Goal: Information Seeking & Learning: Learn about a topic

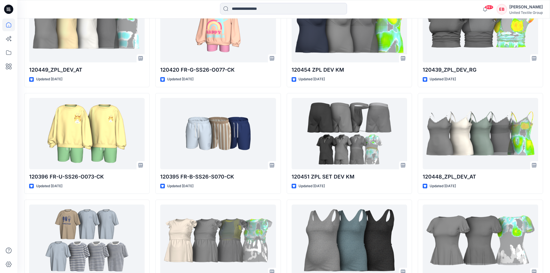
scroll to position [1067, 0]
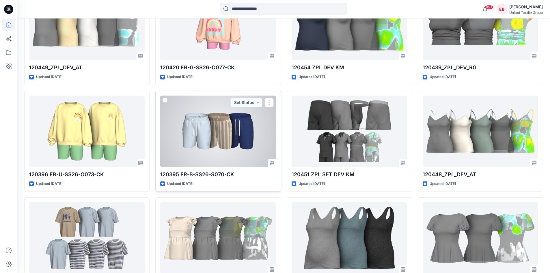
click at [230, 148] on div at bounding box center [217, 130] width 115 height 71
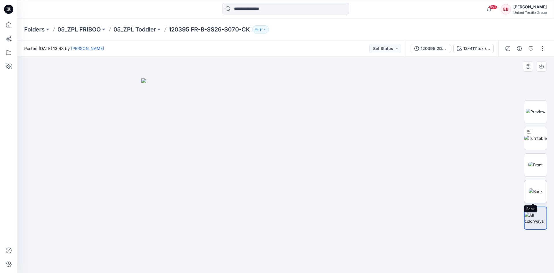
click at [539, 192] on img at bounding box center [536, 191] width 14 height 6
click at [540, 166] on img at bounding box center [535, 165] width 14 height 6
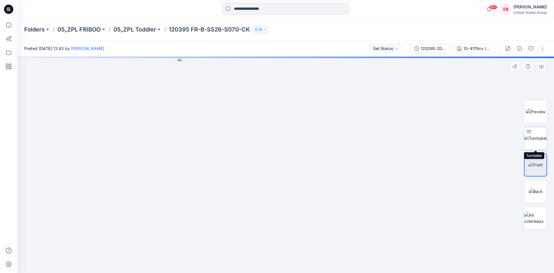
click at [537, 141] on img at bounding box center [535, 138] width 23 height 6
click at [544, 115] on img at bounding box center [536, 111] width 20 height 6
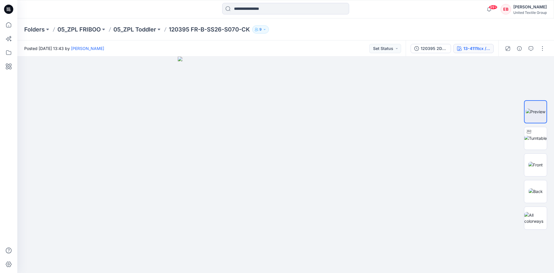
click at [486, 47] on div "13-4111tcx / 8158-01" at bounding box center [476, 48] width 27 height 6
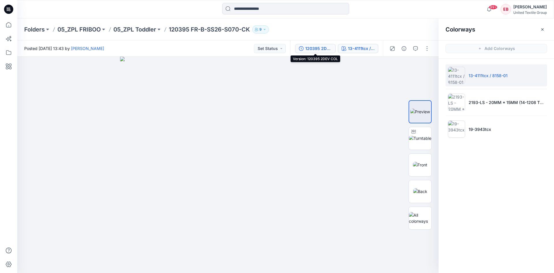
click at [327, 51] on div "120395 2DEV COL" at bounding box center [318, 48] width 27 height 6
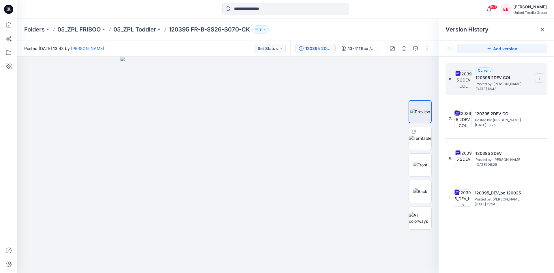
click at [538, 78] on icon at bounding box center [539, 78] width 5 height 5
click at [533, 87] on span "Download Source BW File" at bounding box center [510, 89] width 48 height 7
click at [359, 50] on div "13-4111tcx / 8158-01" at bounding box center [361, 48] width 27 height 6
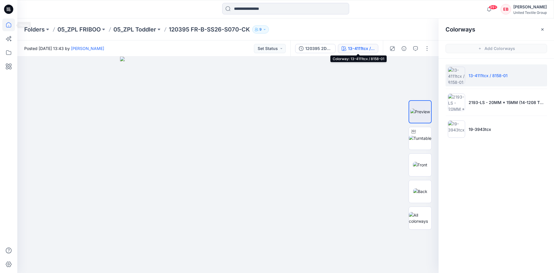
click at [8, 25] on icon at bounding box center [8, 24] width 13 height 13
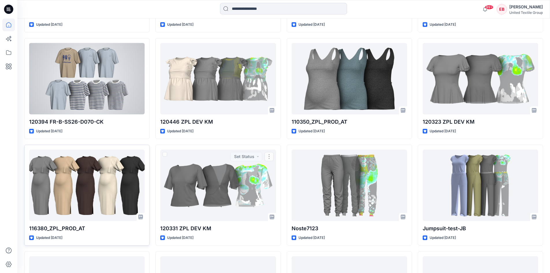
scroll to position [1140, 0]
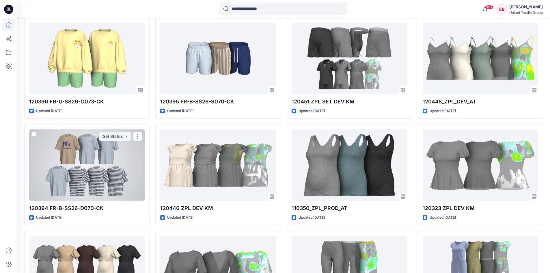
click at [119, 163] on div at bounding box center [86, 164] width 115 height 71
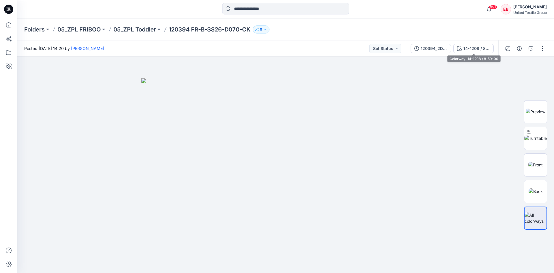
click at [465, 45] on div "14-1208 / 8159-00" at bounding box center [476, 48] width 27 height 6
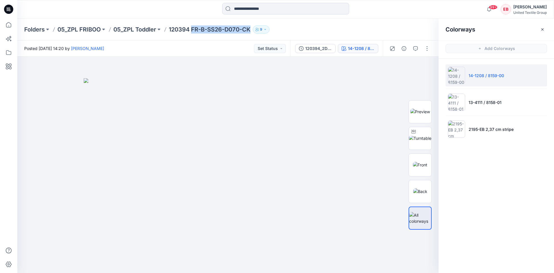
drag, startPoint x: 252, startPoint y: 29, endPoint x: 192, endPoint y: 31, distance: 59.5
click at [193, 32] on p "120394 FR-B-SS26-D070-CK" at bounding box center [210, 29] width 82 height 8
copy p "FR-B-SS26-D070-CK"
click at [144, 29] on p "05_ZPL Toddler" at bounding box center [134, 29] width 43 height 8
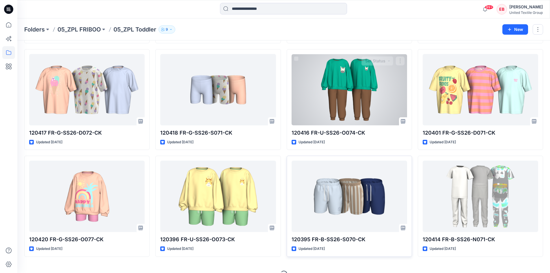
scroll to position [134, 0]
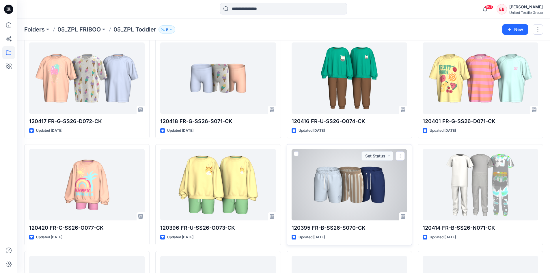
click at [340, 179] on div at bounding box center [348, 184] width 115 height 71
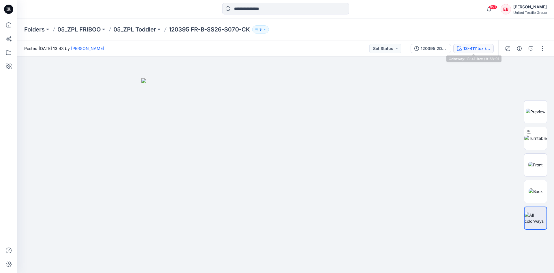
click at [471, 48] on div "13-4111tcx / 8158-01" at bounding box center [476, 48] width 27 height 6
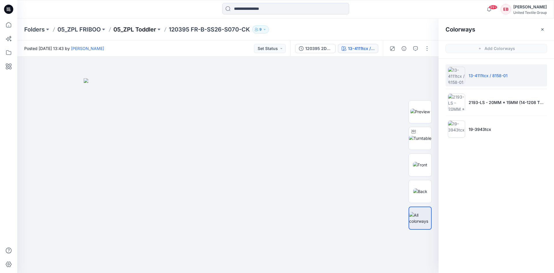
click at [134, 33] on p "05_ZPL Toddler" at bounding box center [134, 29] width 43 height 8
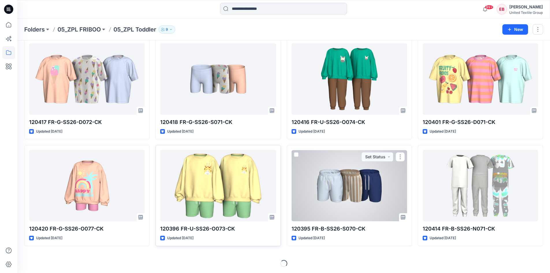
scroll to position [134, 0]
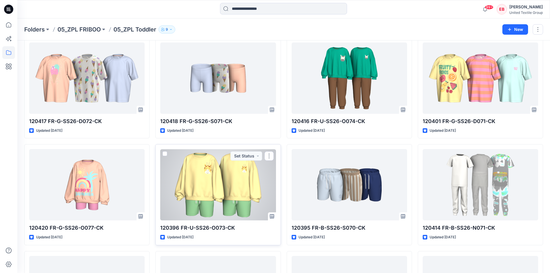
click at [228, 178] on div at bounding box center [217, 184] width 115 height 71
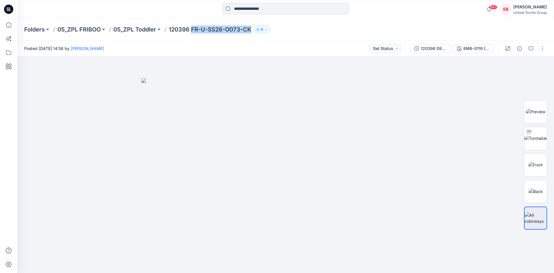
drag, startPoint x: 252, startPoint y: 29, endPoint x: 194, endPoint y: 35, distance: 58.6
click at [194, 35] on div "Folders 05_ZPL FRIBOO 05_ZPL Toddler 120396 FR-U-SS26-O073-CK 9" at bounding box center [285, 29] width 537 height 22
copy p "FR-U-SS26-O073-CK"
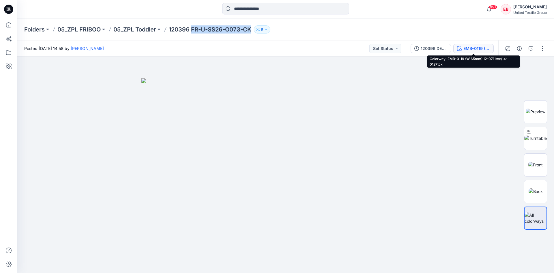
click at [469, 50] on div "EMB-0119 (W 65mm) 12-0711tcx/14-0127tcx" at bounding box center [476, 48] width 27 height 6
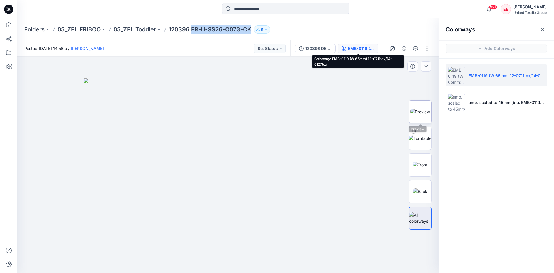
click at [423, 115] on img at bounding box center [420, 111] width 20 height 6
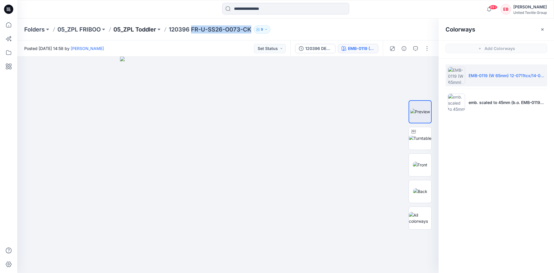
click at [141, 32] on p "05_ZPL Toddler" at bounding box center [134, 29] width 43 height 8
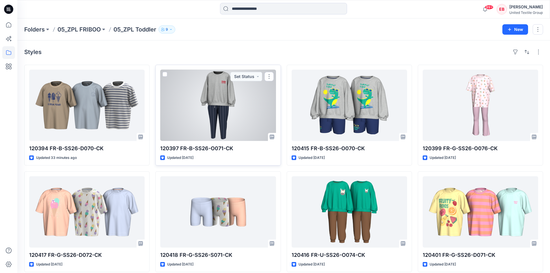
click at [225, 104] on div at bounding box center [217, 105] width 115 height 71
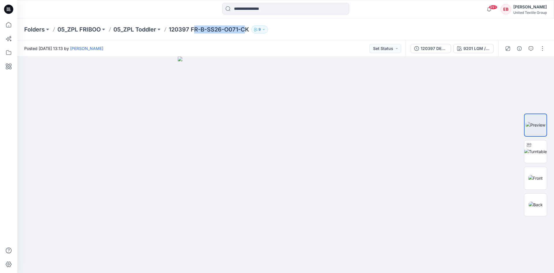
drag, startPoint x: 249, startPoint y: 31, endPoint x: 197, endPoint y: 30, distance: 51.6
click at [197, 30] on p "120397 FR-B-SS26-O071-CK" at bounding box center [209, 29] width 80 height 8
drag, startPoint x: 250, startPoint y: 29, endPoint x: 193, endPoint y: 32, distance: 56.7
click at [193, 32] on p "120397 FR-B-SS26-O071-CK" at bounding box center [209, 29] width 80 height 8
copy p "FR-B-SS26-O071-CK"
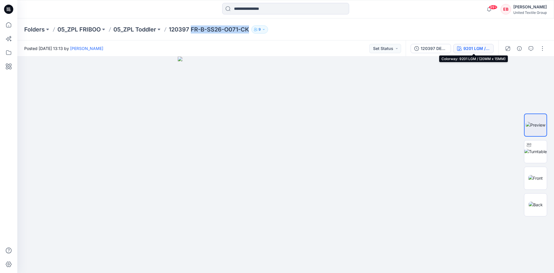
click at [475, 53] on button "9201 LGM / (20MM x 15MM)" at bounding box center [473, 48] width 40 height 9
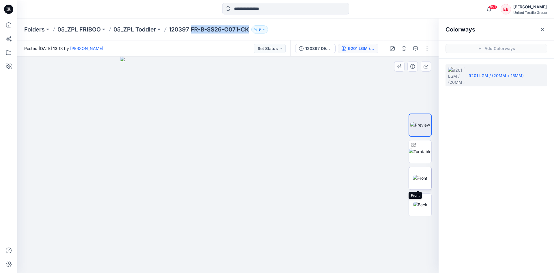
click at [419, 181] on img at bounding box center [420, 178] width 14 height 6
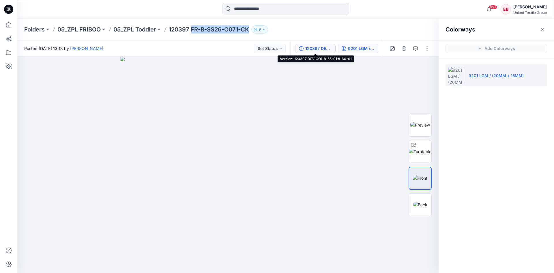
click at [320, 49] on div "120397 DEV COL 8155-01 8160-01" at bounding box center [318, 48] width 27 height 6
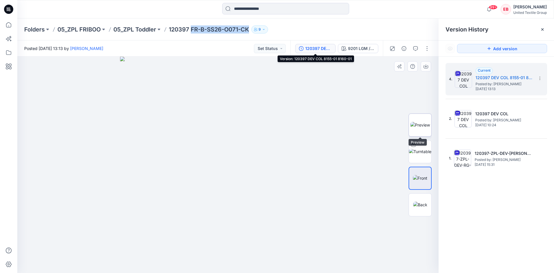
click at [417, 125] on img at bounding box center [420, 125] width 20 height 6
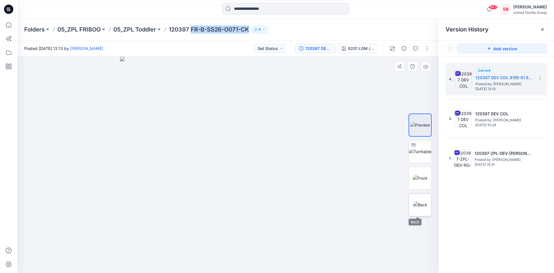
click at [415, 207] on img at bounding box center [420, 204] width 14 height 6
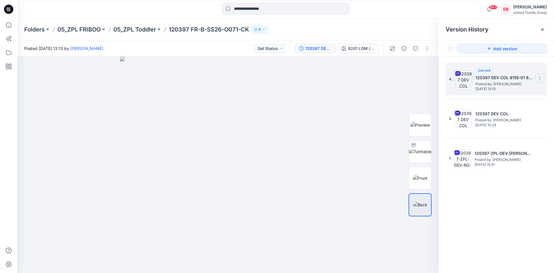
click at [539, 80] on icon at bounding box center [539, 78] width 5 height 5
click at [511, 94] on div "Download Source BW File" at bounding box center [508, 90] width 67 height 12
click at [422, 128] on img at bounding box center [420, 125] width 20 height 6
click at [361, 51] on div "9201 LGM / (20MM x 15MM)" at bounding box center [361, 48] width 27 height 6
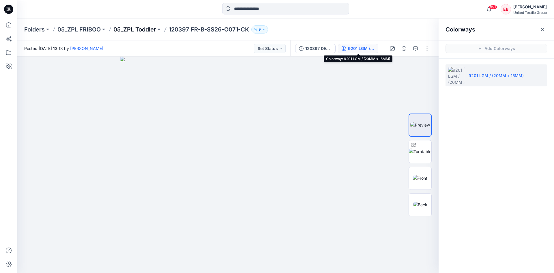
click at [135, 30] on p "05_ZPL Toddler" at bounding box center [134, 29] width 43 height 8
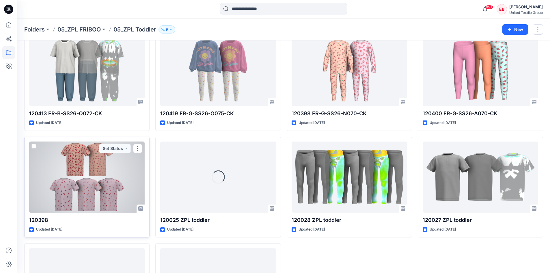
scroll to position [364, 0]
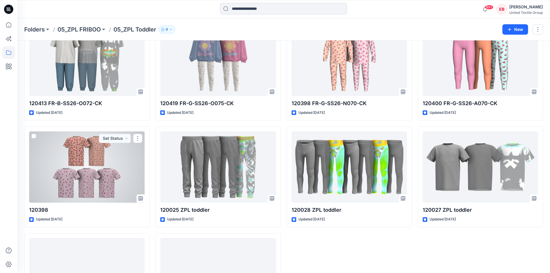
click at [108, 171] on div at bounding box center [86, 166] width 115 height 71
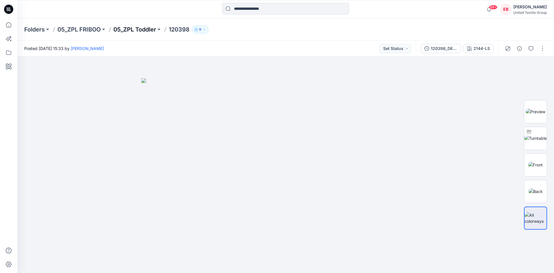
click at [133, 29] on p "05_ZPL Toddler" at bounding box center [134, 29] width 43 height 8
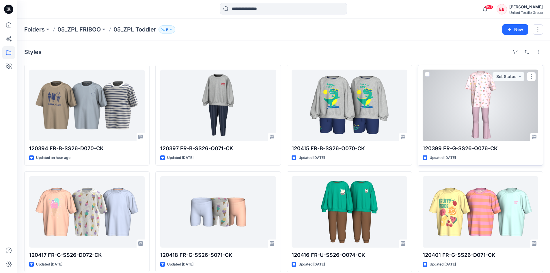
click at [474, 117] on div at bounding box center [479, 105] width 115 height 71
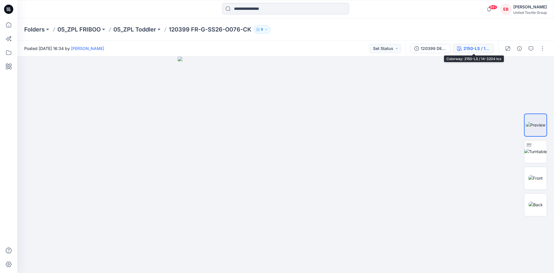
click at [475, 44] on button "2150-LS / 14-3204 tcx" at bounding box center [473, 48] width 40 height 9
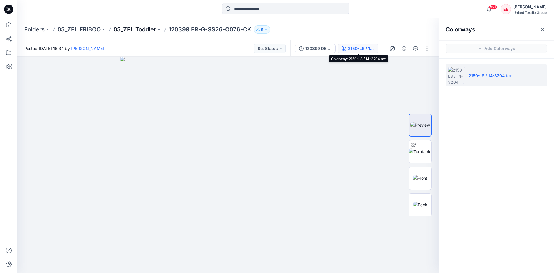
click at [132, 29] on p "05_ZPL Toddler" at bounding box center [134, 29] width 43 height 8
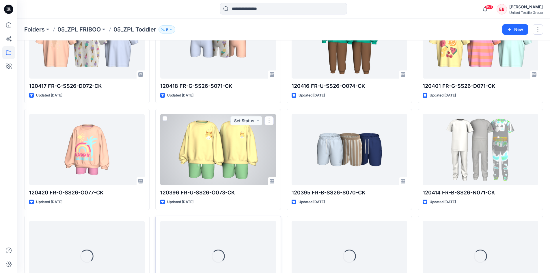
scroll to position [249, 0]
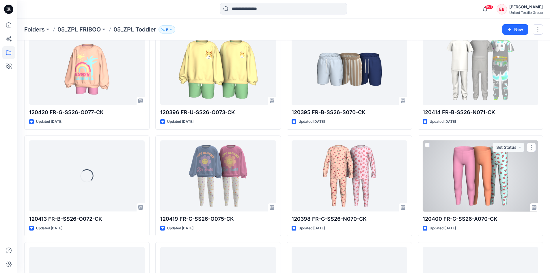
click at [450, 171] on div at bounding box center [479, 175] width 115 height 71
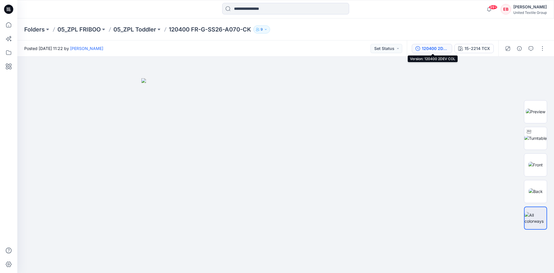
click at [443, 51] on div "120400 2DEV COL" at bounding box center [435, 48] width 27 height 6
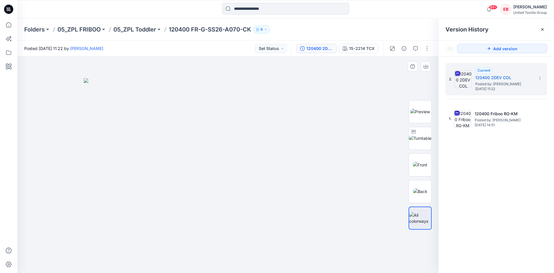
click at [386, 85] on div at bounding box center [227, 165] width 421 height 216
drag, startPoint x: 251, startPoint y: 29, endPoint x: 193, endPoint y: 32, distance: 57.5
click at [194, 31] on p "120400 FR-G-SS26-A070-CK" at bounding box center [210, 29] width 82 height 8
copy p "FR-G-SS26-A070-C"
click at [366, 52] on button "15-2214 TCX" at bounding box center [358, 48] width 39 height 9
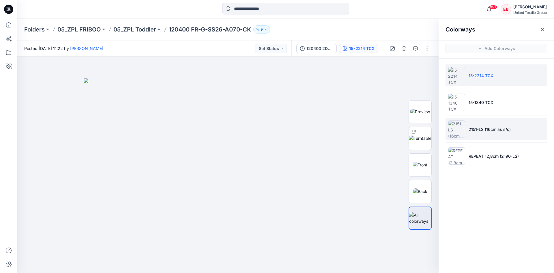
click at [492, 133] on li "2151-LS (16cm as s/o)" at bounding box center [496, 129] width 102 height 22
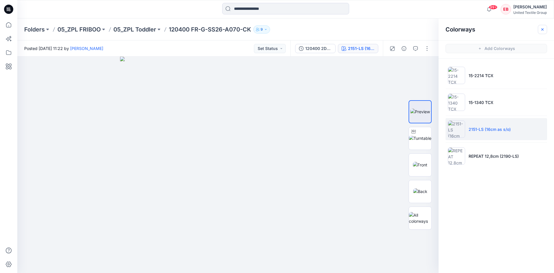
click at [541, 29] on icon "button" at bounding box center [542, 29] width 5 height 5
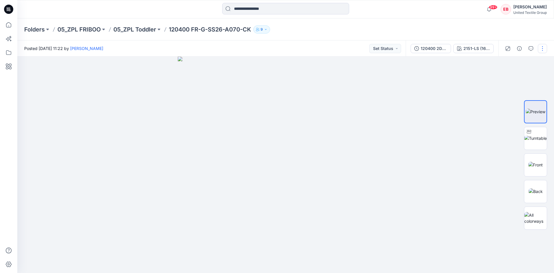
click at [539, 47] on button "button" at bounding box center [542, 48] width 9 height 9
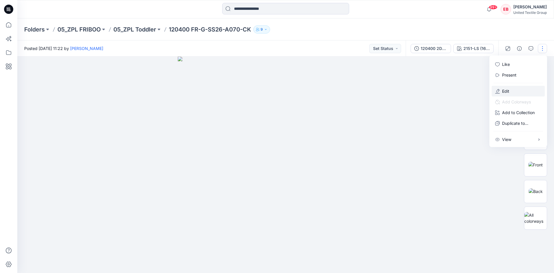
click at [502, 89] on p "Edit" at bounding box center [505, 91] width 7 height 6
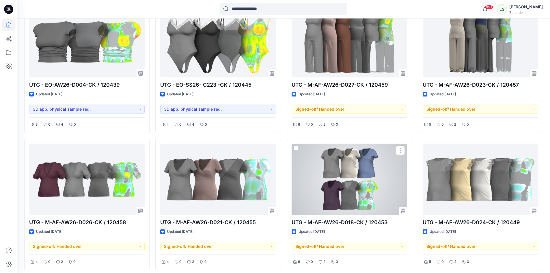
scroll to position [570, 0]
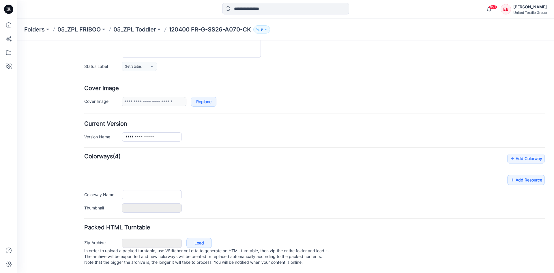
type input "**********"
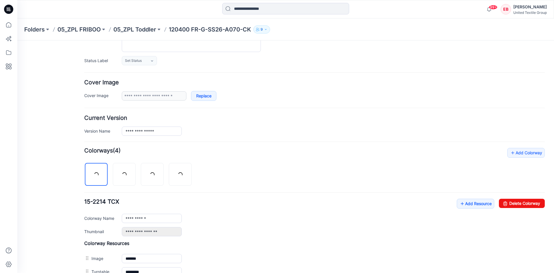
scroll to position [102, 0]
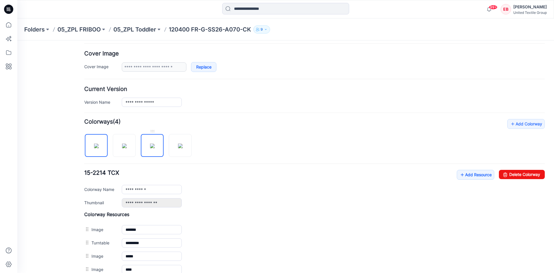
click at [155, 148] on img at bounding box center [152, 145] width 5 height 5
drag, startPoint x: 511, startPoint y: 173, endPoint x: 319, endPoint y: 68, distance: 219.1
click at [511, 173] on link "Delete Colorway" at bounding box center [522, 174] width 46 height 9
type input "**********"
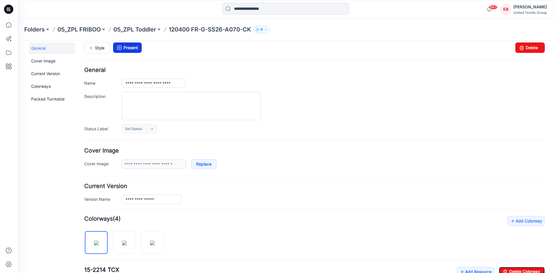
scroll to position [0, 0]
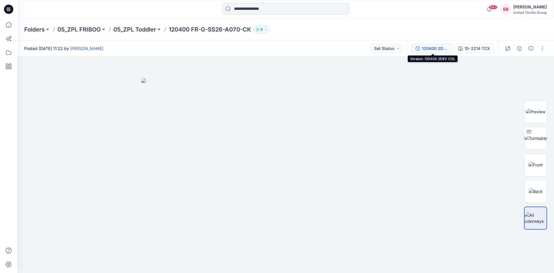
click at [446, 47] on div "120400 2DEV COL" at bounding box center [435, 48] width 27 height 6
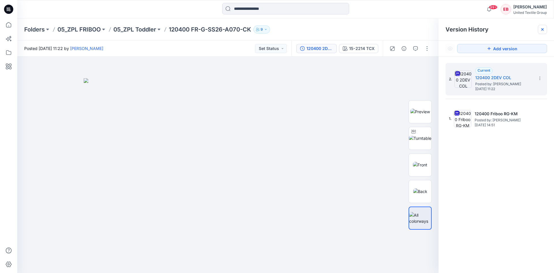
click at [540, 30] on icon at bounding box center [542, 29] width 5 height 5
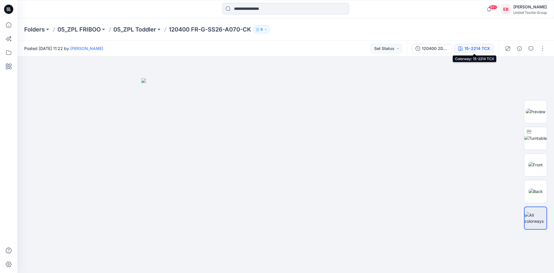
click at [473, 53] on button "15-2214 TCX" at bounding box center [473, 48] width 39 height 9
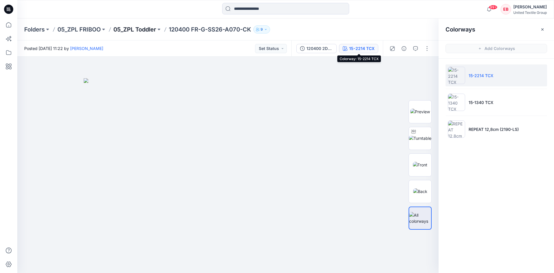
click at [144, 26] on p "05_ZPL Toddler" at bounding box center [134, 29] width 43 height 8
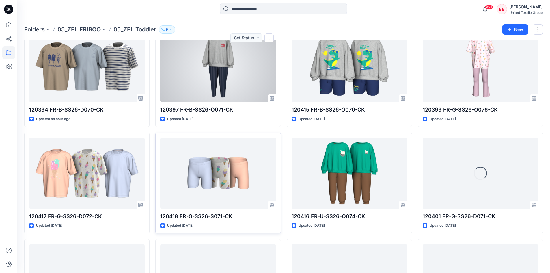
scroll to position [134, 0]
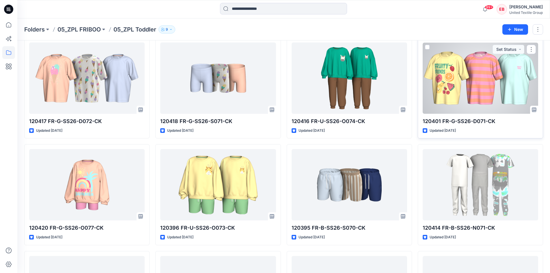
click at [493, 76] on div at bounding box center [479, 77] width 115 height 71
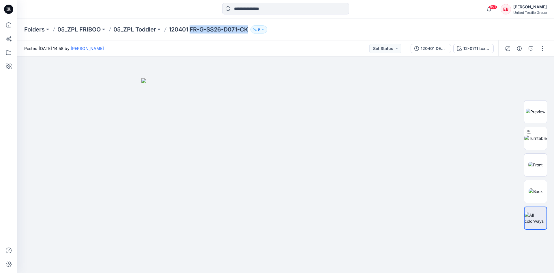
drag, startPoint x: 249, startPoint y: 29, endPoint x: 190, endPoint y: 32, distance: 59.2
click at [191, 32] on p "120401 FR-G-SS26-D071-CK" at bounding box center [208, 29] width 79 height 8
copy p "FR-G-SS26-D071-CK"
click at [464, 49] on div "12-0711 tcx / 8156-01" at bounding box center [476, 48] width 27 height 6
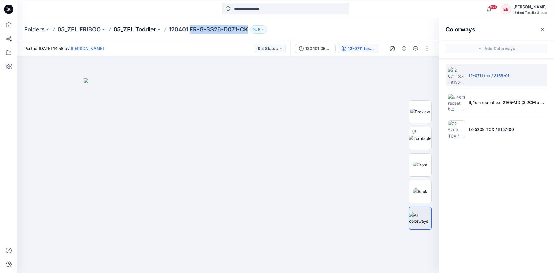
click at [151, 31] on p "05_ZPL Toddler" at bounding box center [134, 29] width 43 height 8
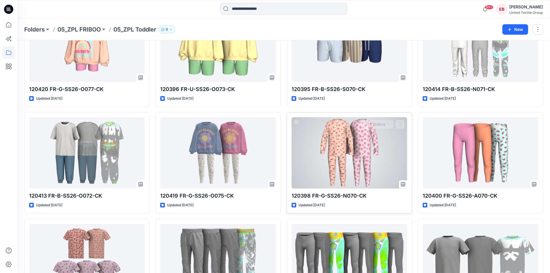
scroll to position [278, 0]
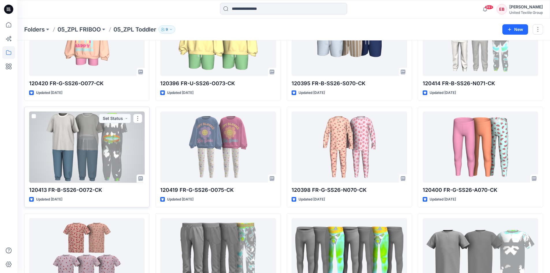
click at [72, 162] on div at bounding box center [86, 146] width 115 height 71
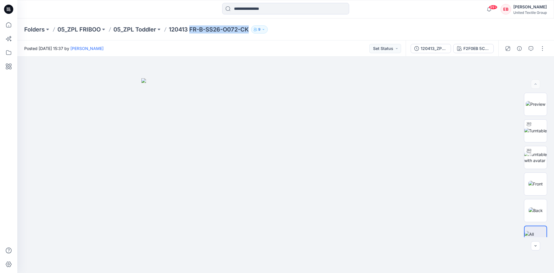
drag, startPoint x: 250, startPoint y: 30, endPoint x: 197, endPoint y: 38, distance: 54.0
click at [192, 28] on p "120413 FR-B-SS26-O072-CK" at bounding box center [209, 29] width 80 height 8
copy p "FR-B-SS26-O072-CK"
click at [526, 107] on img at bounding box center [536, 104] width 20 height 6
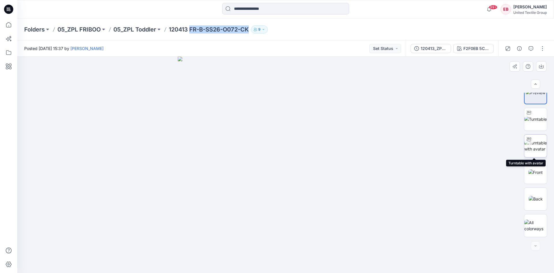
click at [529, 152] on img at bounding box center [535, 146] width 23 height 12
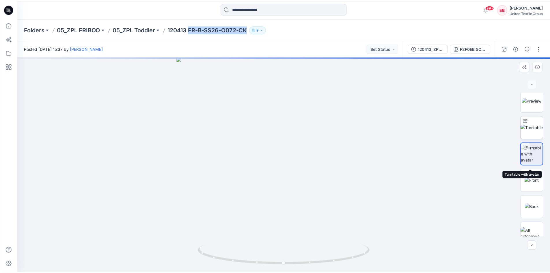
scroll to position [0, 0]
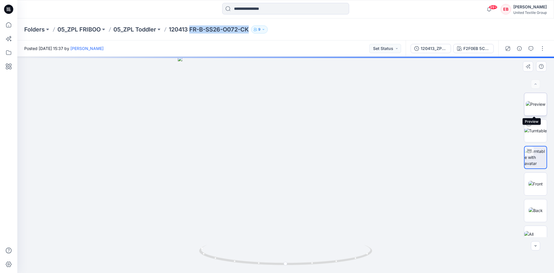
click at [533, 107] on img at bounding box center [536, 104] width 20 height 6
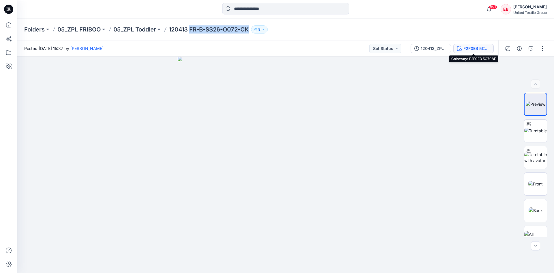
click at [469, 51] on div "F2F0EB 5C798E" at bounding box center [476, 48] width 27 height 6
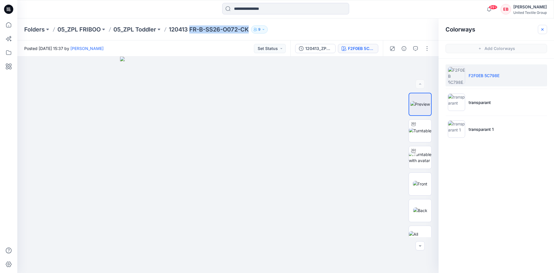
click at [540, 29] on icon "button" at bounding box center [542, 29] width 5 height 5
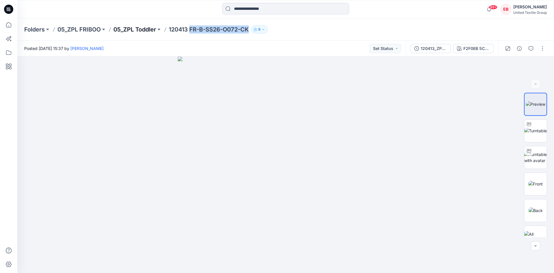
click at [118, 31] on p "05_ZPL Toddler" at bounding box center [134, 29] width 43 height 8
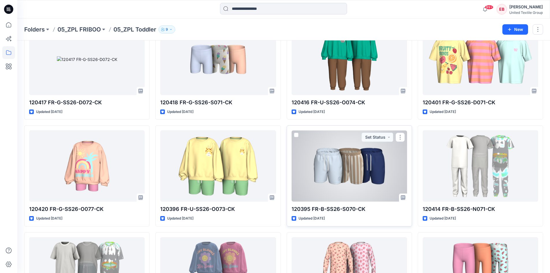
scroll to position [162, 0]
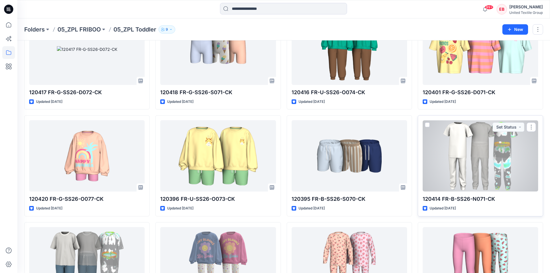
click at [460, 151] on div at bounding box center [479, 155] width 115 height 71
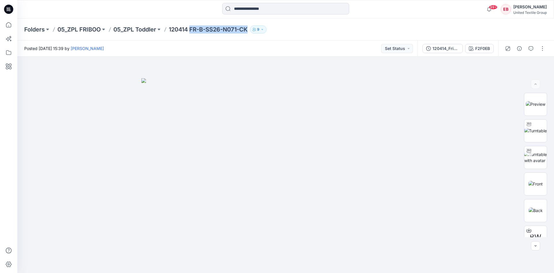
drag, startPoint x: 249, startPoint y: 30, endPoint x: 192, endPoint y: 32, distance: 57.1
click at [192, 32] on p "120414 FR-B-SS26-N071-CK" at bounding box center [208, 29] width 79 height 8
copy p "FR-B-SS26-N071-CK"
click at [135, 28] on p "05_ZPL Toddler" at bounding box center [134, 29] width 43 height 8
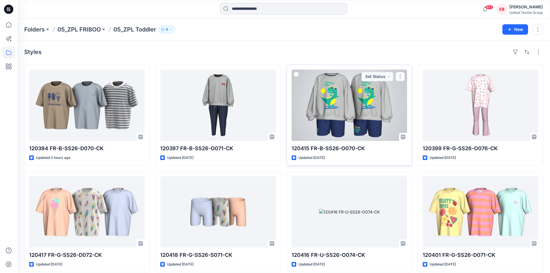
click at [364, 116] on div at bounding box center [348, 105] width 115 height 71
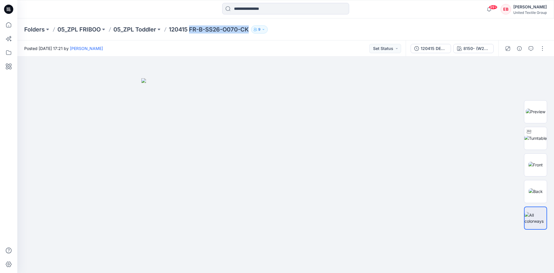
drag, startPoint x: 250, startPoint y: 31, endPoint x: 192, endPoint y: 32, distance: 57.7
click at [192, 32] on p "120415 FR-B-SS26-O070-CK" at bounding box center [209, 29] width 80 height 8
copy p "FR-B-SS26-O070-CK"
click at [532, 108] on img at bounding box center [536, 111] width 20 height 6
click at [529, 138] on img at bounding box center [535, 138] width 23 height 6
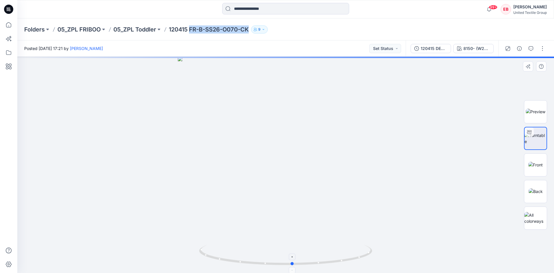
drag, startPoint x: 271, startPoint y: 267, endPoint x: 280, endPoint y: 264, distance: 9.2
click at [280, 264] on div at bounding box center [285, 165] width 537 height 216
drag, startPoint x: 271, startPoint y: 261, endPoint x: 290, endPoint y: 254, distance: 19.6
click at [284, 265] on icon at bounding box center [286, 256] width 175 height 22
